Goal: Use online tool/utility: Use online tool/utility

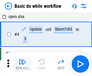
click at [22, 64] on img "button" at bounding box center [22, 61] width 7 height 7
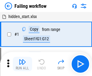
click at [22, 64] on img "button" at bounding box center [22, 61] width 7 height 7
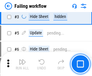
scroll to position [128, 0]
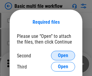
click at [63, 56] on span "Open" at bounding box center [63, 55] width 10 height 5
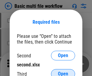
click at [63, 72] on span "Open" at bounding box center [63, 74] width 10 height 5
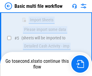
scroll to position [209, 0]
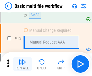
click at [22, 64] on img "button" at bounding box center [22, 61] width 7 height 7
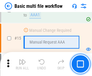
scroll to position [401, 0]
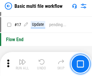
click at [22, 64] on img "button" at bounding box center [22, 61] width 7 height 7
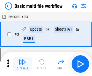
click at [22, 64] on img "button" at bounding box center [22, 61] width 7 height 7
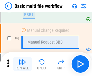
click at [22, 64] on img "button" at bounding box center [22, 61] width 7 height 7
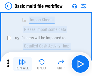
click at [22, 64] on img "button" at bounding box center [22, 61] width 7 height 7
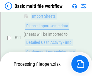
scroll to position [282, 0]
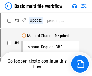
scroll to position [24, 0]
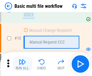
click at [22, 64] on img "button" at bounding box center [22, 61] width 7 height 7
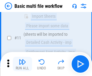
click at [22, 64] on img "button" at bounding box center [22, 61] width 7 height 7
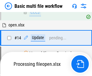
scroll to position [315, 0]
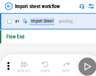
click at [22, 64] on img "button" at bounding box center [23, 61] width 7 height 7
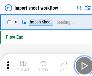
scroll to position [2, 0]
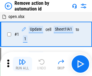
click at [22, 64] on img "button" at bounding box center [22, 61] width 7 height 7
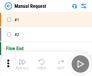
click at [22, 64] on img "button" at bounding box center [22, 61] width 7 height 7
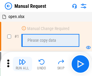
click at [22, 64] on img "button" at bounding box center [22, 61] width 7 height 7
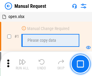
scroll to position [20, 0]
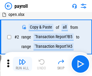
click at [22, 64] on img "button" at bounding box center [22, 61] width 7 height 7
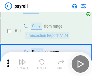
scroll to position [44, 0]
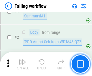
scroll to position [97, 0]
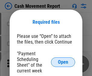
click at [63, 62] on span "Open" at bounding box center [63, 62] width 10 height 5
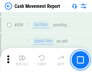
scroll to position [2671, 0]
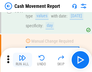
click at [22, 60] on img "button" at bounding box center [22, 57] width 7 height 7
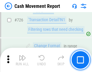
scroll to position [3140, 0]
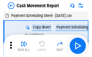
scroll to position [11, 0]
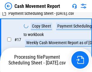
scroll to position [94, 0]
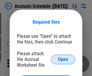
click at [63, 59] on span "Open" at bounding box center [63, 59] width 10 height 5
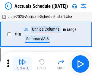
click at [22, 64] on img "button" at bounding box center [22, 61] width 7 height 7
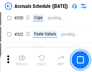
scroll to position [1119, 0]
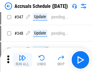
click at [22, 60] on img "button" at bounding box center [22, 57] width 7 height 7
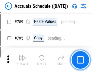
scroll to position [2528, 0]
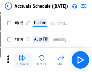
click at [22, 60] on img "button" at bounding box center [22, 57] width 7 height 7
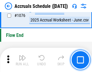
scroll to position [3604, 0]
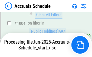
scroll to position [3455, 0]
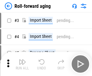
click at [22, 60] on img "button" at bounding box center [22, 61] width 7 height 7
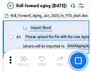
scroll to position [1, 0]
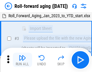
click at [22, 60] on img "button" at bounding box center [22, 57] width 7 height 7
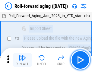
scroll to position [39, 0]
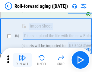
click at [22, 60] on img "button" at bounding box center [22, 57] width 7 height 7
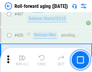
scroll to position [2087, 0]
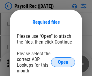
click at [63, 62] on span "Open" at bounding box center [63, 62] width 10 height 5
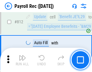
scroll to position [3823, 0]
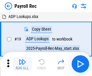
click at [22, 64] on img "button" at bounding box center [22, 61] width 7 height 7
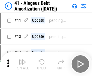
click at [22, 64] on img "button" at bounding box center [22, 61] width 7 height 7
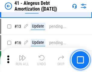
scroll to position [74, 0]
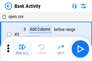
click at [22, 49] on img "button" at bounding box center [22, 46] width 7 height 7
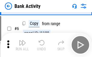
scroll to position [32, 0]
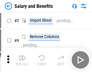
click at [22, 60] on img "button" at bounding box center [22, 57] width 7 height 7
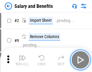
scroll to position [8, 0]
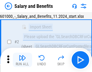
click at [22, 60] on img "button" at bounding box center [22, 57] width 7 height 7
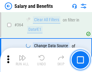
scroll to position [2834, 0]
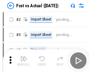
scroll to position [8, 0]
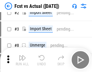
click at [22, 60] on img "button" at bounding box center [22, 57] width 7 height 7
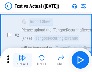
click at [22, 60] on img "button" at bounding box center [22, 57] width 7 height 7
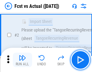
scroll to position [56, 0]
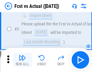
click at [22, 60] on img "button" at bounding box center [22, 57] width 7 height 7
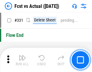
scroll to position [2881, 0]
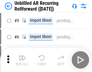
click at [22, 60] on img "button" at bounding box center [22, 57] width 7 height 7
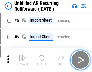
scroll to position [13, 0]
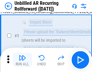
click at [22, 60] on img "button" at bounding box center [22, 57] width 7 height 7
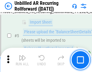
scroll to position [57, 0]
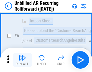
click at [22, 60] on img "button" at bounding box center [22, 57] width 7 height 7
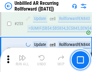
scroll to position [2044, 0]
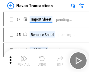
scroll to position [10, 0]
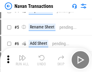
click at [22, 60] on img "button" at bounding box center [22, 57] width 7 height 7
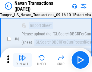
click at [22, 60] on img "button" at bounding box center [22, 57] width 7 height 7
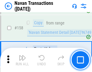
scroll to position [1951, 0]
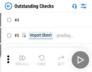
click at [22, 60] on img "button" at bounding box center [22, 57] width 7 height 7
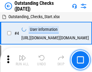
scroll to position [25, 0]
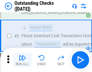
click at [22, 60] on img "button" at bounding box center [22, 57] width 7 height 7
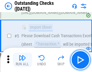
scroll to position [63, 0]
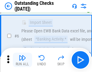
click at [22, 60] on img "button" at bounding box center [22, 57] width 7 height 7
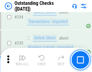
scroll to position [1827, 0]
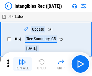
click at [22, 64] on img "button" at bounding box center [22, 61] width 7 height 7
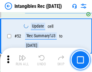
scroll to position [234, 0]
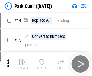
click at [22, 60] on img "button" at bounding box center [22, 61] width 7 height 7
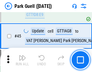
scroll to position [753, 0]
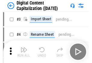
scroll to position [17, 0]
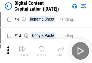
click at [22, 51] on img "button" at bounding box center [22, 48] width 7 height 7
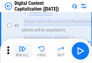
click at [22, 51] on img "button" at bounding box center [22, 48] width 7 height 7
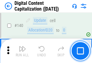
scroll to position [638, 0]
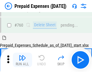
click at [22, 60] on img "button" at bounding box center [22, 57] width 7 height 7
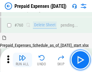
scroll to position [1668, 0]
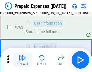
click at [22, 60] on img "button" at bounding box center [22, 57] width 7 height 7
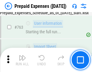
scroll to position [1703, 0]
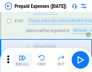
click at [22, 60] on img "button" at bounding box center [22, 57] width 7 height 7
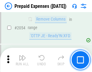
scroll to position [6291, 0]
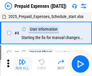
click at [22, 64] on img "button" at bounding box center [22, 61] width 7 height 7
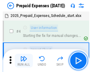
scroll to position [26, 0]
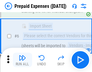
click at [22, 60] on img "button" at bounding box center [22, 57] width 7 height 7
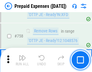
scroll to position [2144, 0]
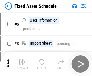
click at [22, 64] on img "button" at bounding box center [22, 61] width 7 height 7
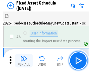
scroll to position [32, 0]
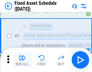
click at [22, 60] on img "button" at bounding box center [22, 57] width 7 height 7
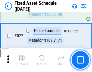
scroll to position [2092, 0]
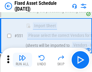
click at [22, 60] on img "button" at bounding box center [22, 57] width 7 height 7
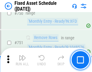
scroll to position [2934, 0]
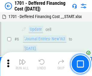
scroll to position [72, 0]
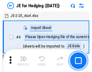
scroll to position [1, 0]
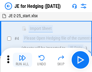
click at [22, 60] on img "button" at bounding box center [22, 57] width 7 height 7
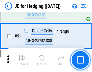
scroll to position [390, 0]
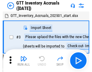
scroll to position [1, 0]
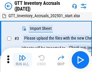
click at [22, 60] on img "button" at bounding box center [22, 57] width 7 height 7
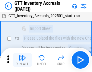
click at [22, 60] on img "button" at bounding box center [22, 57] width 7 height 7
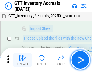
scroll to position [39, 0]
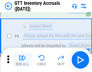
click at [22, 60] on img "button" at bounding box center [22, 57] width 7 height 7
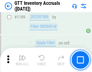
scroll to position [4914, 0]
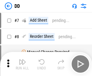
click at [22, 64] on img "button" at bounding box center [22, 61] width 7 height 7
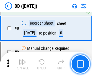
scroll to position [58, 0]
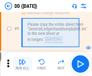
click at [22, 64] on img "button" at bounding box center [22, 61] width 7 height 7
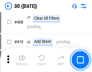
scroll to position [2693, 0]
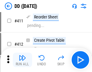
click at [22, 60] on img "button" at bounding box center [22, 57] width 7 height 7
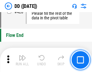
scroll to position [2880, 0]
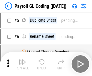
click at [22, 64] on img "button" at bounding box center [22, 61] width 7 height 7
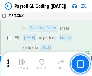
scroll to position [72, 0]
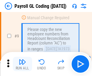
click at [22, 64] on img "button" at bounding box center [22, 61] width 7 height 7
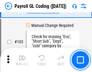
scroll to position [1412, 0]
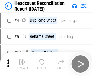
click at [22, 64] on img "button" at bounding box center [22, 61] width 7 height 7
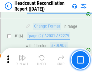
scroll to position [723, 0]
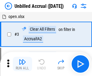
click at [22, 64] on img "button" at bounding box center [22, 61] width 7 height 7
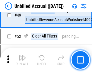
scroll to position [546, 0]
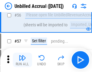
click at [22, 60] on img "button" at bounding box center [22, 57] width 7 height 7
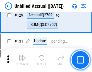
scroll to position [1793, 0]
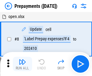
click at [22, 64] on img "button" at bounding box center [22, 61] width 7 height 7
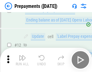
scroll to position [38, 0]
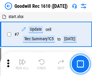
scroll to position [103, 0]
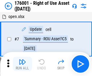
click at [22, 64] on img "button" at bounding box center [22, 61] width 7 height 7
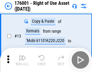
scroll to position [39, 0]
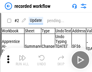
click at [22, 60] on img "button" at bounding box center [22, 57] width 7 height 7
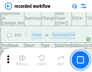
scroll to position [1881, 0]
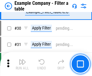
scroll to position [551, 0]
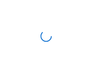
scroll to position [9, 0]
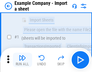
click at [22, 60] on img "button" at bounding box center [22, 57] width 7 height 7
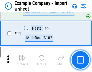
scroll to position [133, 0]
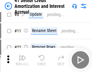
click at [22, 60] on img "button" at bounding box center [22, 57] width 7 height 7
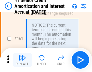
click at [22, 60] on img "button" at bounding box center [22, 57] width 7 height 7
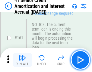
scroll to position [644, 0]
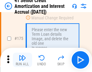
click at [22, 60] on img "button" at bounding box center [22, 57] width 7 height 7
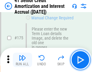
scroll to position [705, 0]
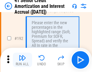
click at [22, 60] on img "button" at bounding box center [22, 57] width 7 height 7
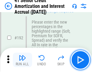
scroll to position [768, 0]
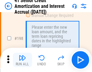
click at [22, 60] on img "button" at bounding box center [22, 57] width 7 height 7
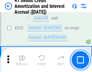
scroll to position [1537, 0]
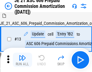
click at [22, 60] on img "button" at bounding box center [22, 57] width 7 height 7
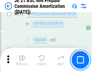
scroll to position [1124, 0]
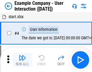
click at [22, 60] on img "button" at bounding box center [22, 57] width 7 height 7
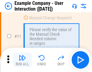
click at [22, 60] on img "button" at bounding box center [22, 57] width 7 height 7
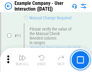
scroll to position [130, 0]
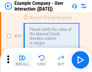
click at [22, 60] on img "button" at bounding box center [22, 57] width 7 height 7
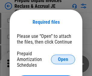
click at [63, 59] on span "Open" at bounding box center [63, 59] width 10 height 5
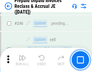
scroll to position [812, 0]
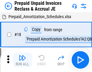
click at [22, 60] on img "button" at bounding box center [22, 57] width 7 height 7
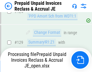
scroll to position [436, 0]
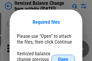
click at [63, 57] on span "Open" at bounding box center [63, 59] width 10 height 5
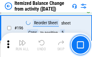
scroll to position [1158, 0]
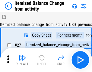
scroll to position [9, 0]
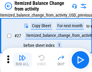
click at [22, 60] on img "button" at bounding box center [22, 57] width 7 height 7
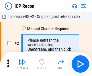
scroll to position [3, 0]
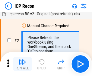
click at [22, 64] on img "button" at bounding box center [22, 61] width 7 height 7
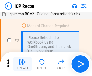
click at [22, 64] on img "button" at bounding box center [22, 61] width 7 height 7
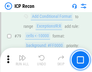
scroll to position [590, 0]
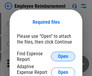
click at [63, 57] on span "Open" at bounding box center [63, 56] width 10 height 5
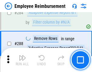
scroll to position [1636, 0]
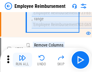
click at [22, 60] on img "button" at bounding box center [22, 57] width 7 height 7
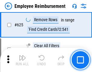
scroll to position [3603, 0]
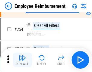
click at [22, 60] on img "button" at bounding box center [22, 57] width 7 height 7
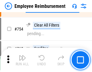
click at [22, 60] on img "button" at bounding box center [22, 57] width 7 height 7
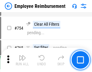
scroll to position [4222, 0]
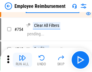
click at [22, 60] on img "button" at bounding box center [22, 57] width 7 height 7
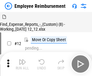
scroll to position [20, 0]
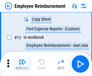
click at [22, 64] on img "button" at bounding box center [22, 61] width 7 height 7
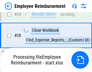
scroll to position [281, 0]
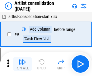
click at [22, 64] on img "button" at bounding box center [22, 61] width 7 height 7
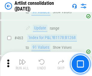
scroll to position [2635, 0]
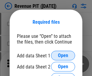
click at [63, 56] on span "Open" at bounding box center [63, 55] width 10 height 5
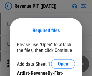
scroll to position [8, 0]
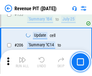
scroll to position [611, 0]
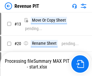
scroll to position [7, 0]
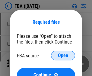
click at [63, 56] on span "Open" at bounding box center [63, 55] width 10 height 5
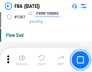
scroll to position [6463, 0]
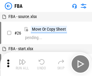
click at [22, 64] on img "button" at bounding box center [22, 61] width 7 height 7
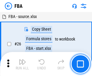
scroll to position [6, 0]
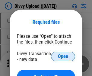
click at [63, 57] on span "Open" at bounding box center [63, 56] width 10 height 5
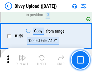
scroll to position [623, 0]
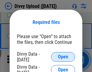
click at [63, 57] on span "Open" at bounding box center [63, 56] width 10 height 5
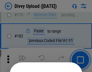
scroll to position [676, 0]
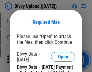
scroll to position [1022, 0]
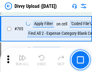
scroll to position [4117, 0]
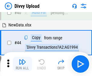
click at [22, 64] on img "button" at bounding box center [22, 61] width 7 height 7
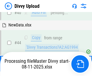
scroll to position [66, 0]
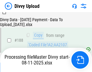
scroll to position [708, 0]
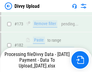
scroll to position [678, 0]
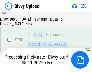
scroll to position [841, 0]
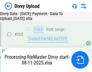
scroll to position [979, 0]
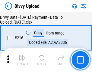
scroll to position [1239, 0]
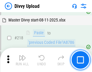
scroll to position [1337, 0]
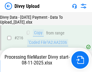
scroll to position [1239, 0]
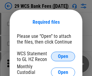
click at [63, 57] on span "Open" at bounding box center [63, 56] width 10 height 5
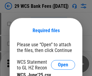
scroll to position [8, 0]
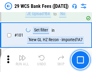
scroll to position [586, 0]
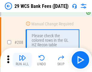
click at [22, 60] on img "button" at bounding box center [22, 57] width 7 height 7
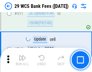
scroll to position [3028, 0]
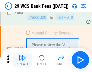
click at [22, 60] on img "button" at bounding box center [22, 57] width 7 height 7
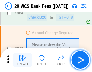
scroll to position [3255, 0]
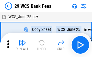
scroll to position [11, 0]
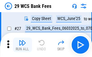
click at [22, 45] on img "button" at bounding box center [22, 42] width 7 height 7
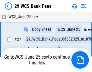
scroll to position [3, 0]
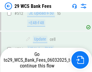
scroll to position [3213, 0]
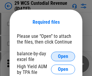
click at [63, 57] on span "Open" at bounding box center [63, 56] width 10 height 5
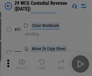
scroll to position [129, 0]
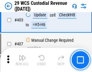
scroll to position [2787, 0]
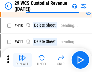
click at [22, 60] on img "button" at bounding box center [22, 57] width 7 height 7
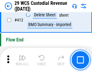
scroll to position [2874, 0]
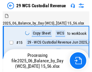
scroll to position [14, 0]
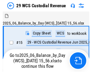
scroll to position [11, 0]
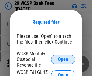
click at [63, 59] on span "Open" at bounding box center [63, 59] width 10 height 5
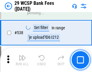
scroll to position [2312, 0]
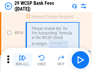
click at [22, 60] on img "button" at bounding box center [22, 57] width 7 height 7
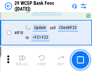
scroll to position [3651, 0]
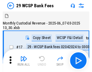
scroll to position [14, 0]
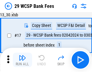
click at [22, 60] on img "button" at bounding box center [22, 57] width 7 height 7
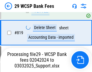
scroll to position [3736, 0]
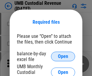
click at [63, 57] on span "Open" at bounding box center [63, 56] width 10 height 5
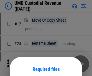
scroll to position [47, 0]
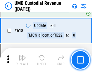
scroll to position [3100, 0]
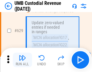
click at [22, 60] on img "button" at bounding box center [22, 57] width 7 height 7
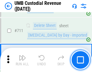
scroll to position [3663, 0]
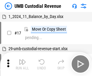
scroll to position [5, 0]
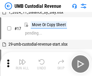
click at [22, 64] on img "button" at bounding box center [22, 61] width 7 height 7
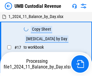
scroll to position [5, 0]
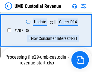
scroll to position [3624, 0]
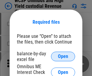
click at [63, 57] on span "Open" at bounding box center [63, 56] width 10 height 5
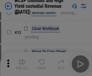
scroll to position [138, 0]
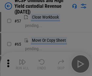
scroll to position [262, 0]
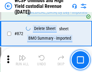
scroll to position [5093, 0]
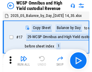
scroll to position [3, 0]
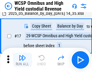
click at [22, 60] on img "button" at bounding box center [22, 57] width 7 height 7
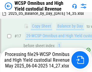
scroll to position [125, 0]
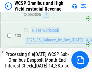
scroll to position [298, 0]
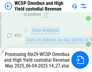
scroll to position [298, 0]
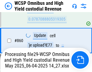
scroll to position [5079, 0]
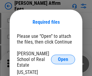
click at [63, 57] on span "Open" at bounding box center [63, 59] width 10 height 5
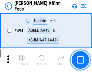
scroll to position [1636, 0]
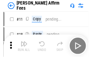
scroll to position [6, 0]
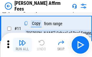
click at [22, 45] on img "button" at bounding box center [22, 42] width 7 height 7
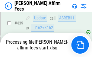
scroll to position [1578, 0]
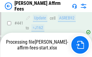
scroll to position [1578, 0]
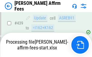
scroll to position [1578, 0]
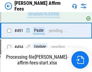
scroll to position [1636, 0]
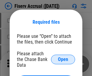
click at [63, 57] on span "Open" at bounding box center [63, 59] width 10 height 5
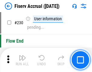
scroll to position [1907, 0]
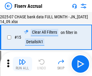
click at [22, 64] on img "button" at bounding box center [22, 61] width 7 height 7
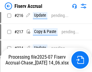
scroll to position [1792, 0]
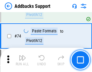
scroll to position [438, 0]
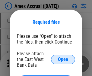
click at [63, 59] on span "Open" at bounding box center [63, 59] width 10 height 5
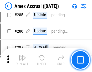
scroll to position [1648, 0]
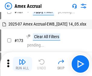
click at [22, 64] on img "button" at bounding box center [22, 61] width 7 height 7
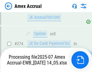
scroll to position [1793, 0]
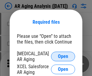
click at [63, 56] on span "Open" at bounding box center [63, 56] width 10 height 5
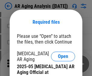
scroll to position [181, 0]
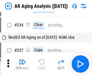
scroll to position [6, 0]
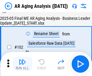
click at [22, 64] on img "button" at bounding box center [22, 61] width 7 height 7
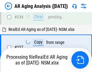
scroll to position [933, 0]
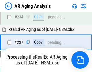
scroll to position [926, 0]
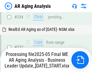
scroll to position [926, 0]
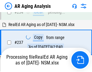
scroll to position [926, 0]
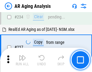
scroll to position [926, 0]
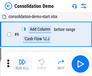
click at [22, 64] on img "button" at bounding box center [22, 61] width 7 height 7
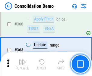
scroll to position [2017, 0]
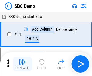
click at [22, 64] on img "button" at bounding box center [22, 61] width 7 height 7
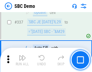
scroll to position [1583, 0]
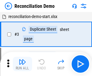
click at [22, 64] on img "button" at bounding box center [22, 61] width 7 height 7
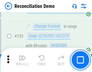
scroll to position [715, 0]
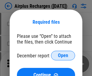
click at [63, 56] on span "Open" at bounding box center [63, 55] width 10 height 5
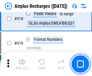
scroll to position [2590, 0]
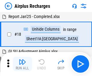
click at [22, 64] on img "button" at bounding box center [22, 61] width 7 height 7
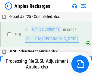
scroll to position [26, 0]
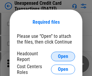
click at [63, 57] on span "Open" at bounding box center [63, 56] width 10 height 5
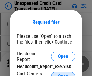
click at [63, 74] on span "Open" at bounding box center [63, 76] width 10 height 5
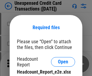
scroll to position [5, 0]
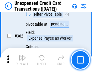
scroll to position [1548, 0]
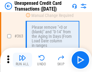
click at [22, 60] on img "button" at bounding box center [22, 57] width 7 height 7
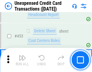
scroll to position [2053, 0]
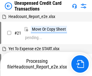
scroll to position [9, 0]
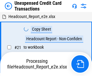
scroll to position [9, 0]
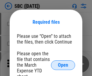
click at [63, 65] on span "Open" at bounding box center [63, 65] width 10 height 5
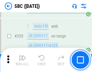
scroll to position [1176, 0]
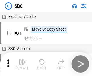
scroll to position [6, 0]
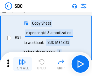
click at [22, 64] on img "button" at bounding box center [22, 61] width 7 height 7
